Goal: Task Accomplishment & Management: Complete application form

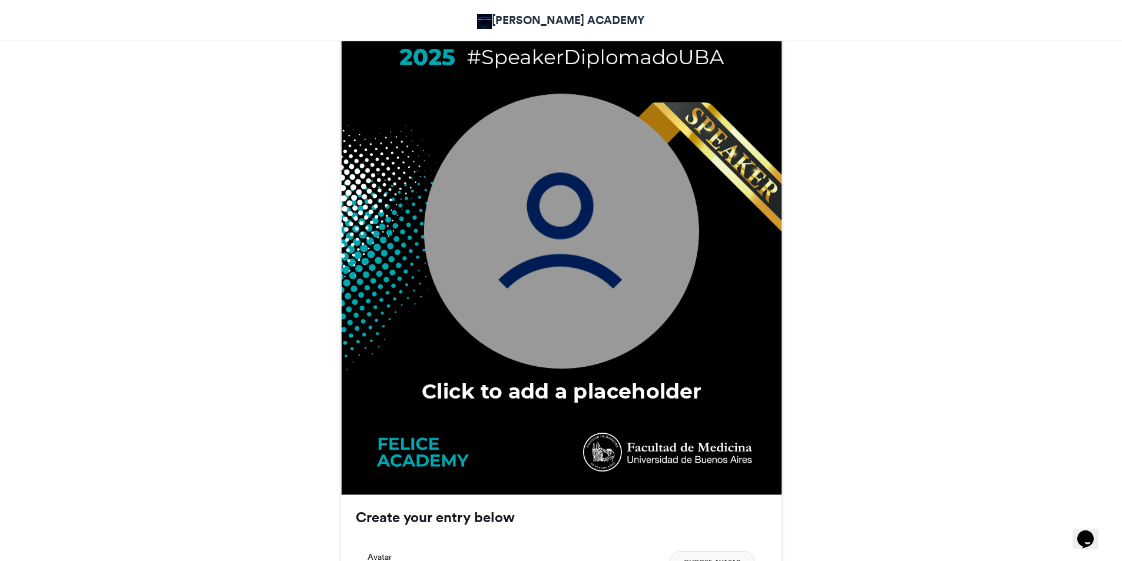
scroll to position [530, 0]
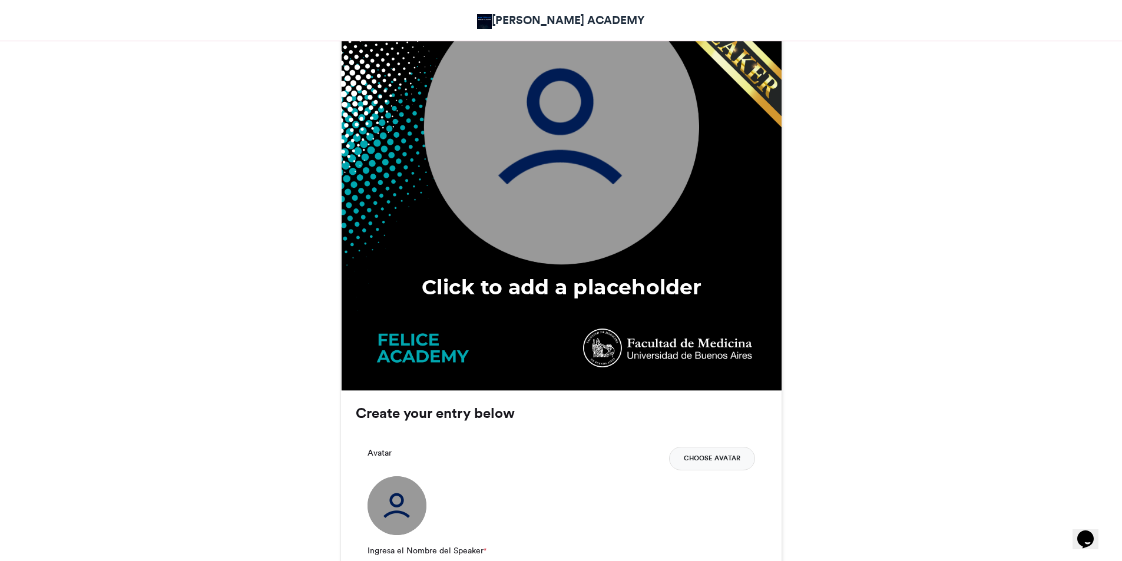
click at [734, 457] on button "Choose Avatar" at bounding box center [712, 459] width 86 height 24
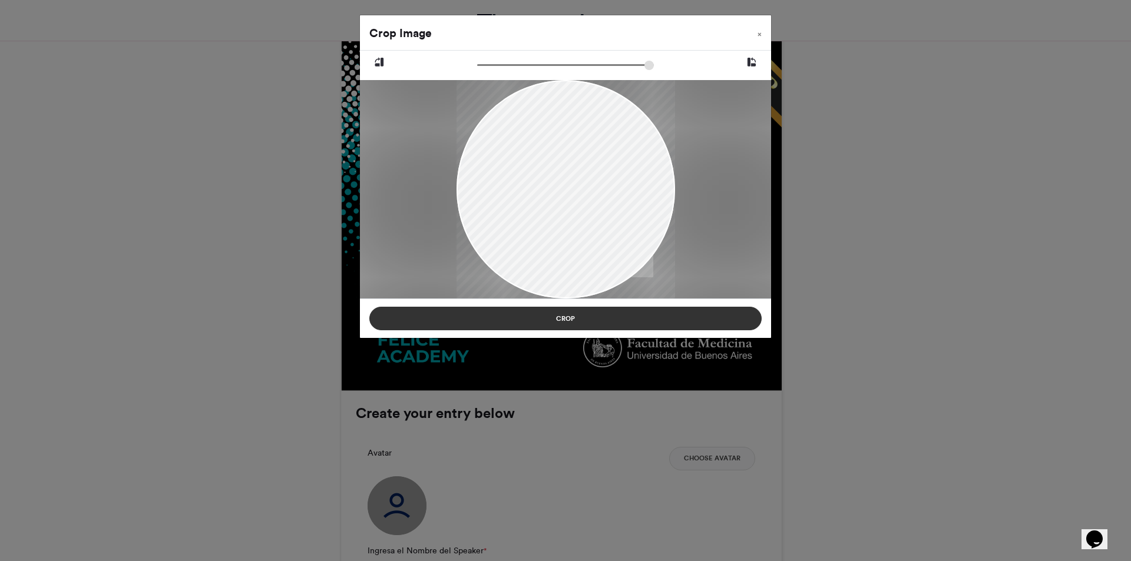
click at [608, 316] on button "Crop" at bounding box center [565, 319] width 392 height 24
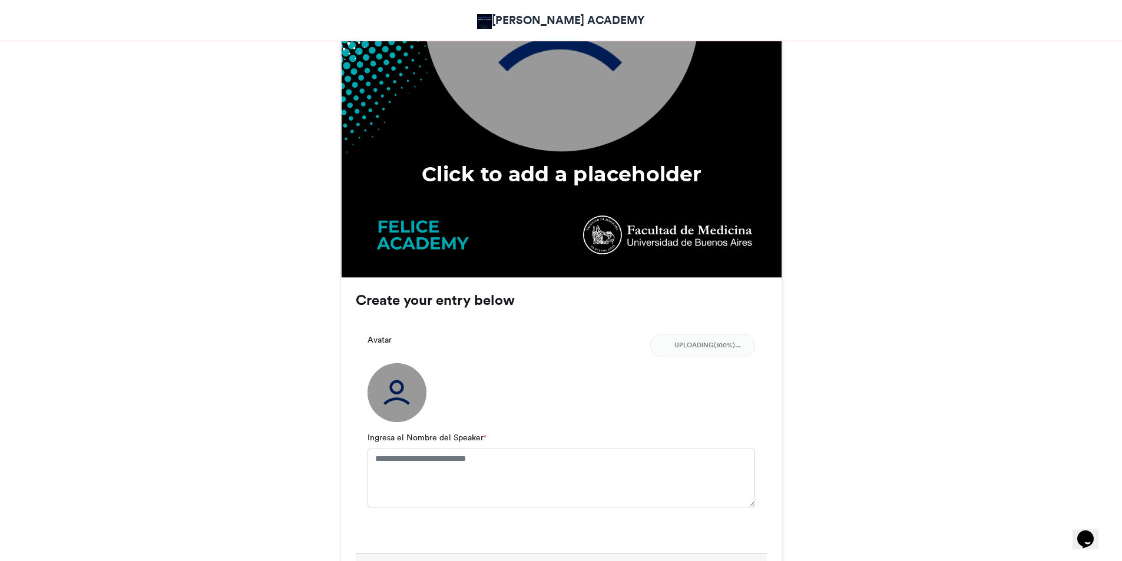
scroll to position [648, 0]
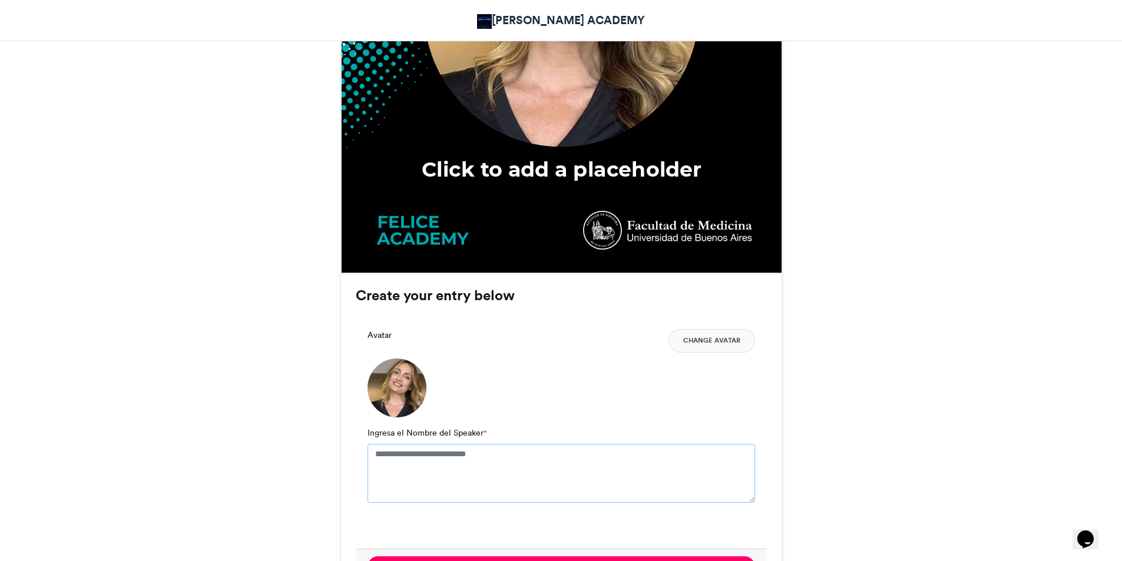
click at [450, 465] on textarea "Ingresa el Nombre del Speaker *" at bounding box center [562, 473] width 388 height 59
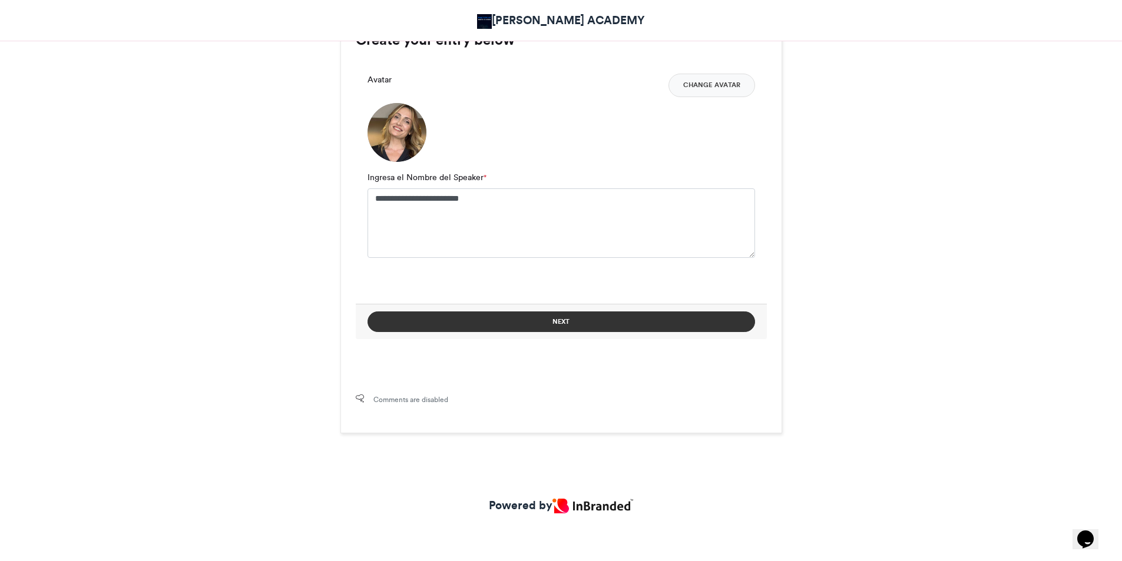
click at [601, 325] on button "Next" at bounding box center [562, 322] width 388 height 21
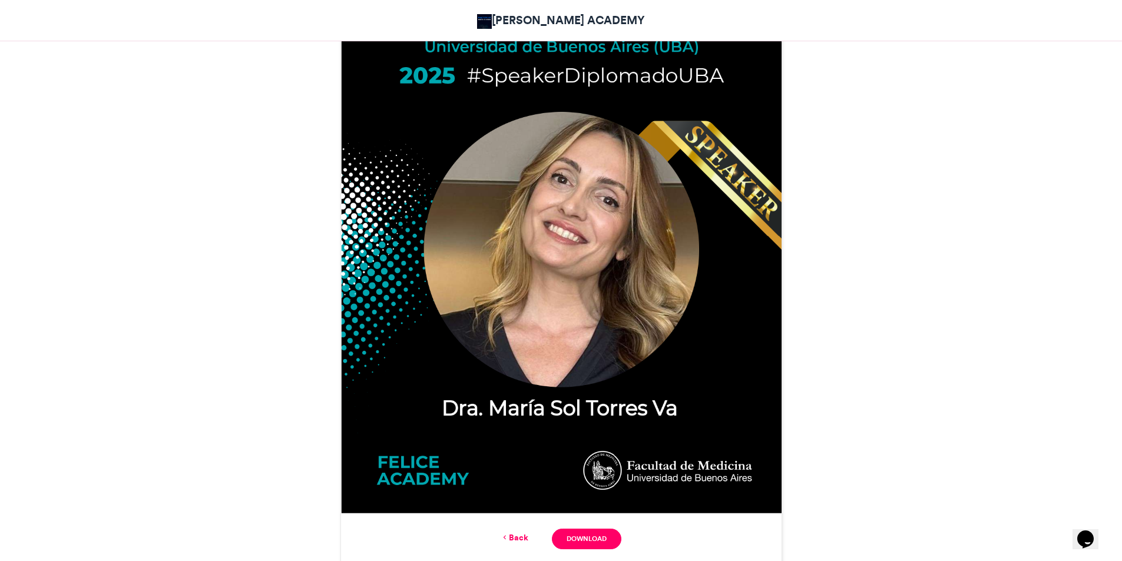
scroll to position [618, 0]
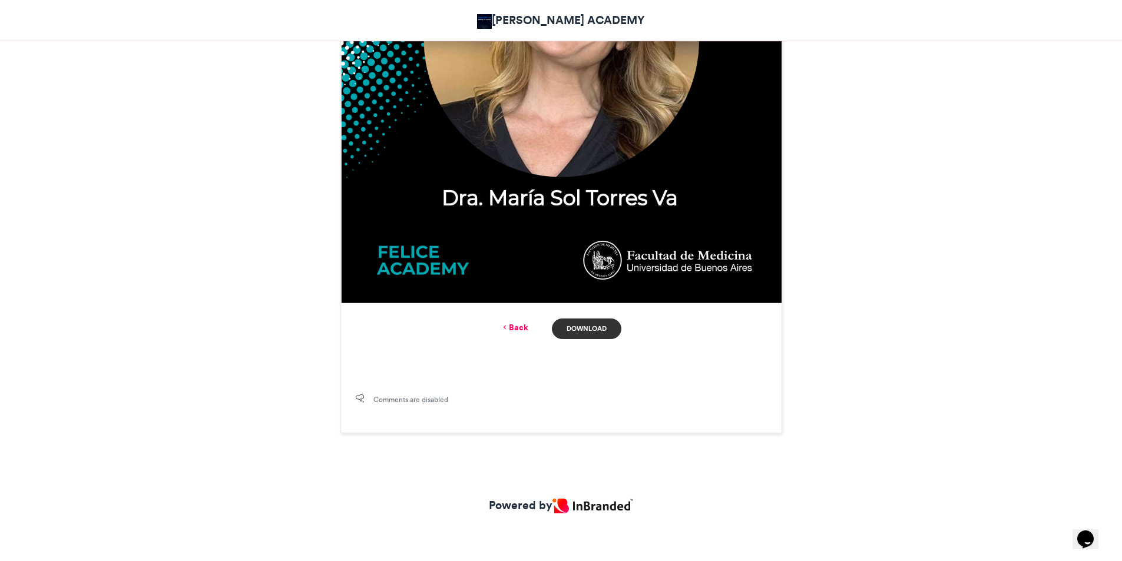
click at [587, 327] on link "Download" at bounding box center [586, 329] width 69 height 21
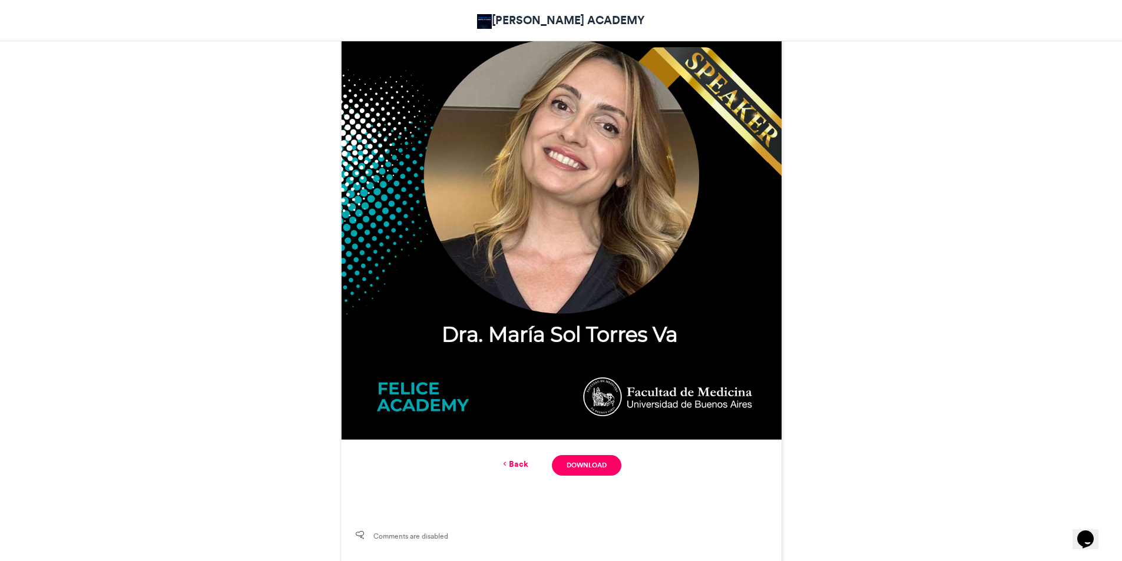
scroll to position [441, 0]
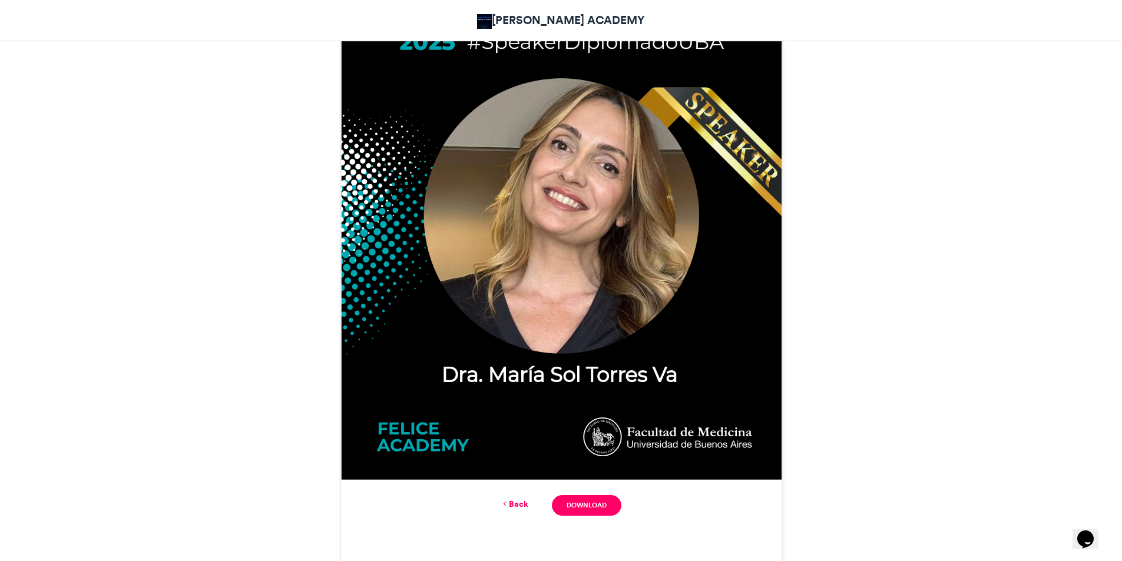
click at [517, 504] on link "Back" at bounding box center [515, 504] width 28 height 12
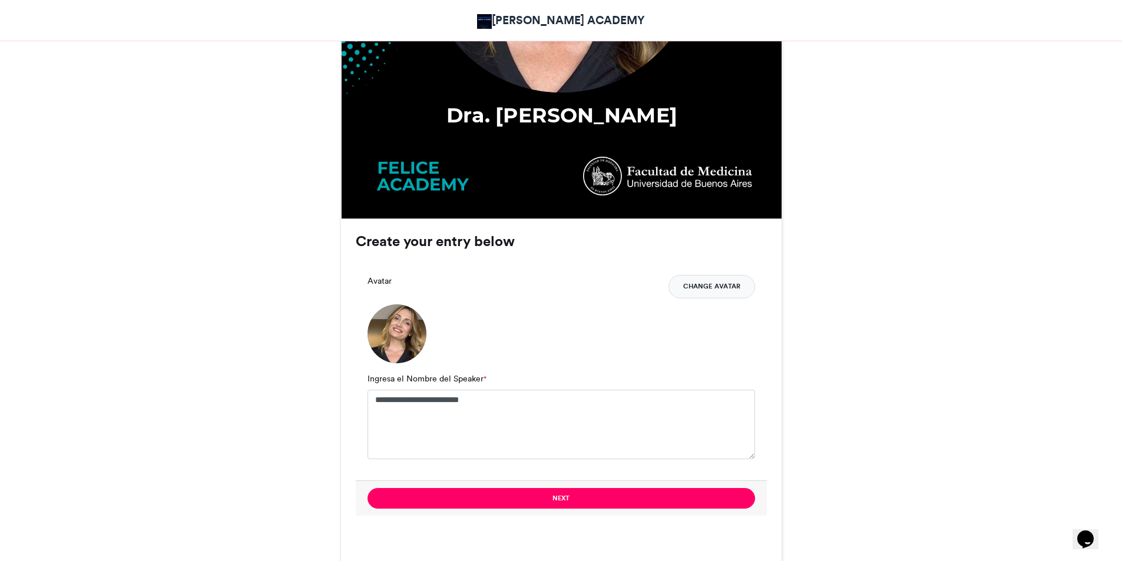
click at [710, 290] on button "Change Avatar" at bounding box center [712, 287] width 87 height 24
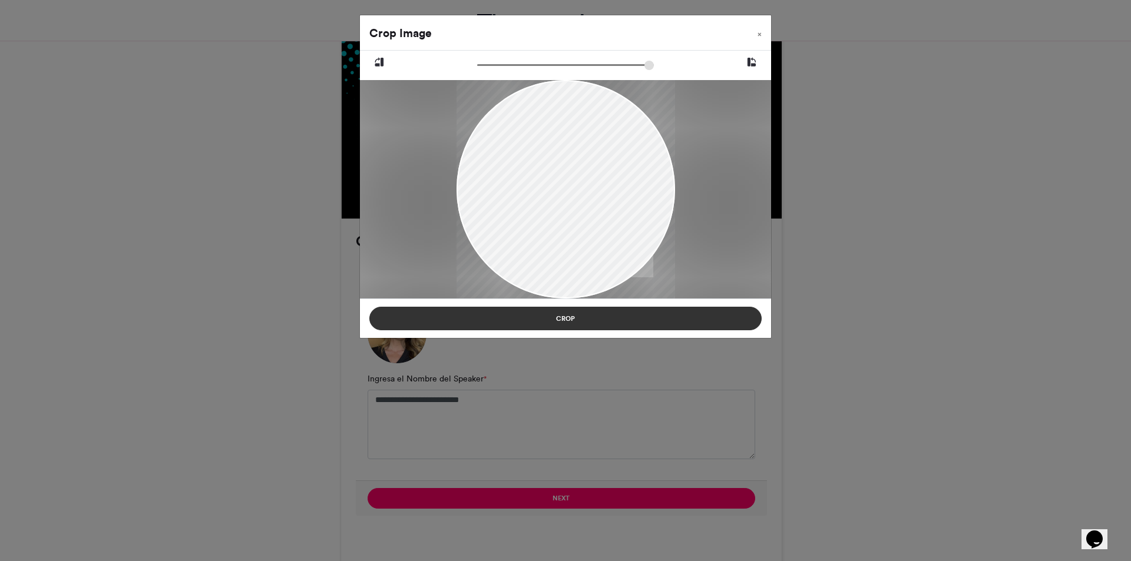
click at [610, 321] on button "Crop" at bounding box center [565, 319] width 392 height 24
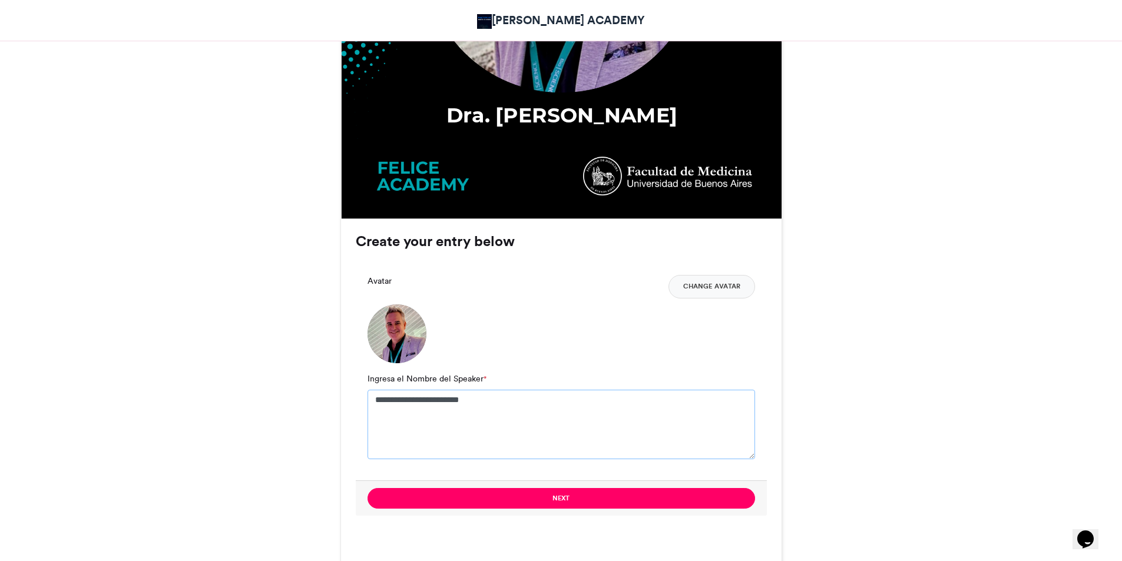
click at [451, 399] on textarea "**********" at bounding box center [562, 425] width 388 height 70
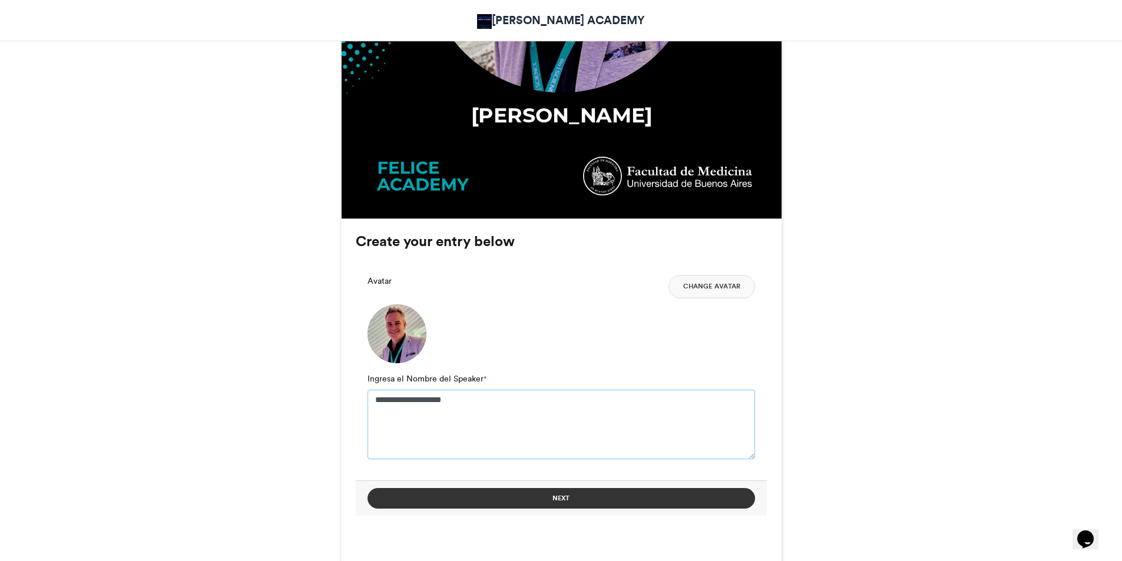
type textarea "**********"
click at [560, 498] on button "Next" at bounding box center [562, 498] width 388 height 21
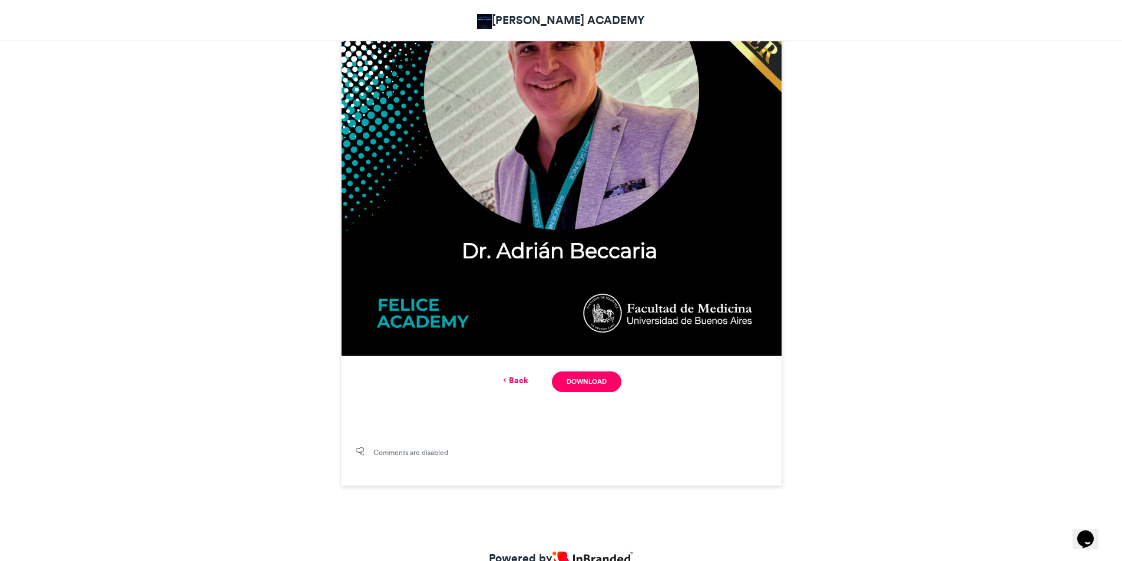
scroll to position [589, 0]
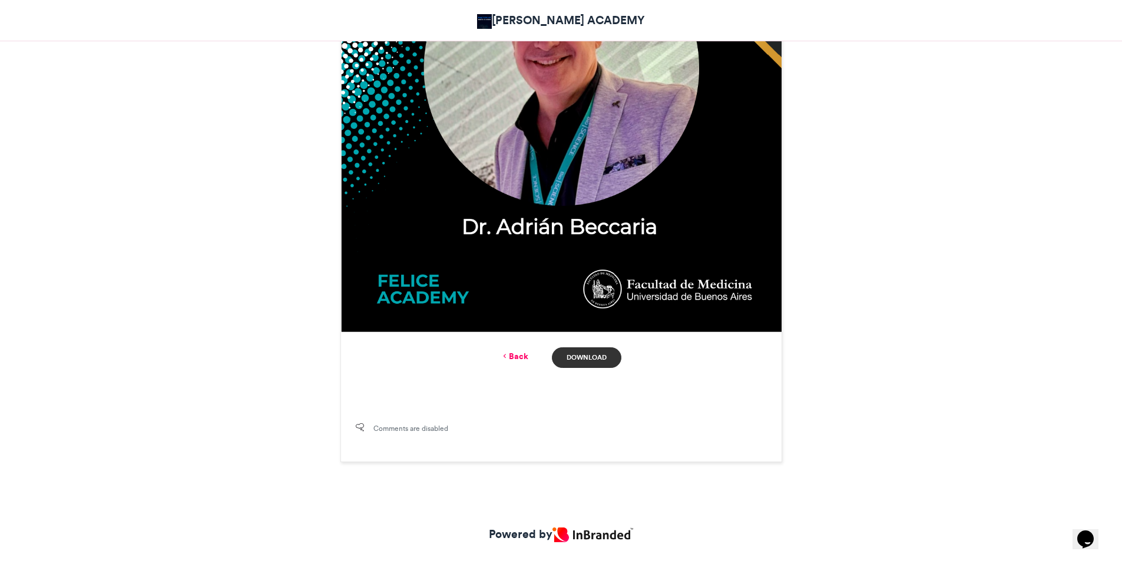
click at [590, 359] on link "Download" at bounding box center [586, 358] width 69 height 21
